Goal: Information Seeking & Learning: Learn about a topic

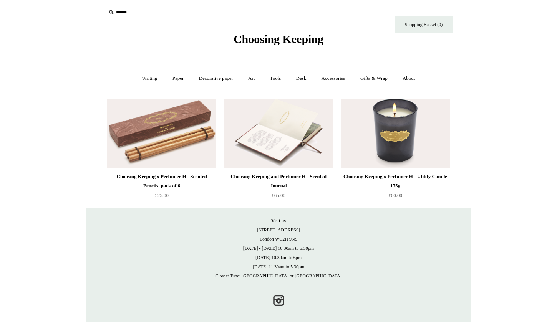
scroll to position [1, 0]
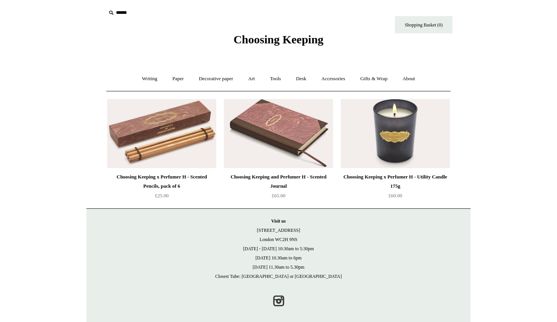
click at [377, 129] on img at bounding box center [395, 133] width 109 height 69
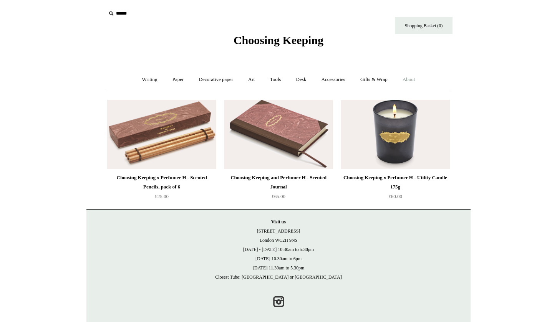
scroll to position [0, 0]
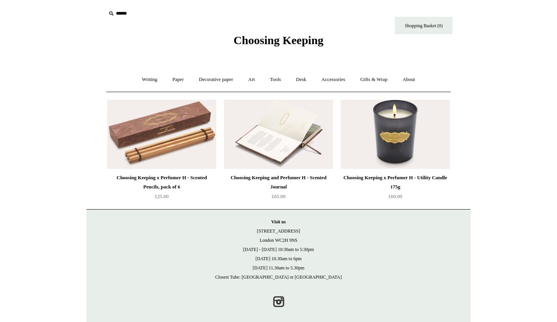
click at [322, 126] on img at bounding box center [278, 134] width 109 height 69
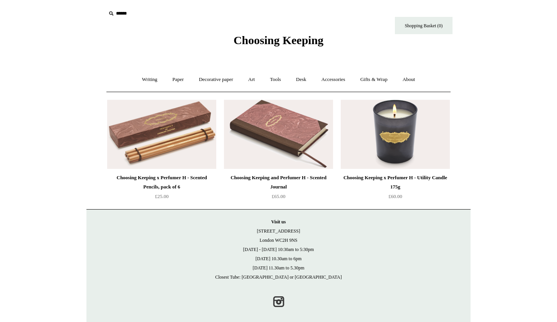
click at [150, 129] on img at bounding box center [161, 134] width 109 height 69
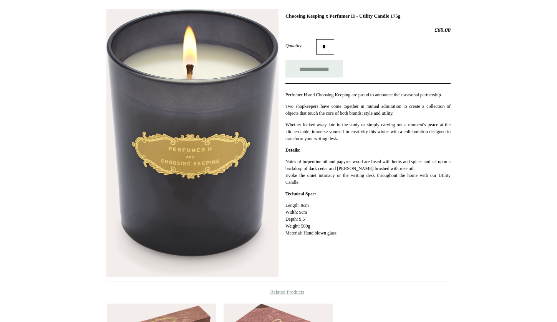
scroll to position [119, 0]
